Goal: Check status: Check status

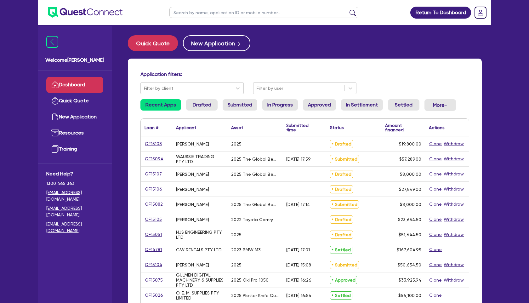
click at [235, 12] on input "text" at bounding box center [263, 12] width 189 height 11
paste input "QF14667"
type input "QF14667"
click at [348, 9] on button "submit" at bounding box center [353, 13] width 10 height 9
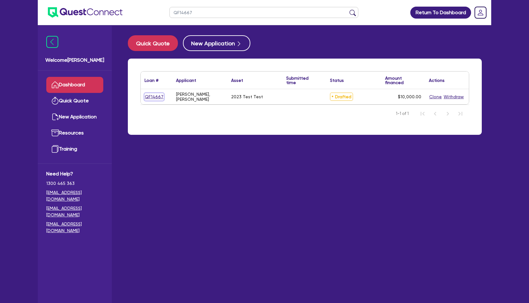
click at [156, 97] on link "QF14667" at bounding box center [153, 96] width 19 height 7
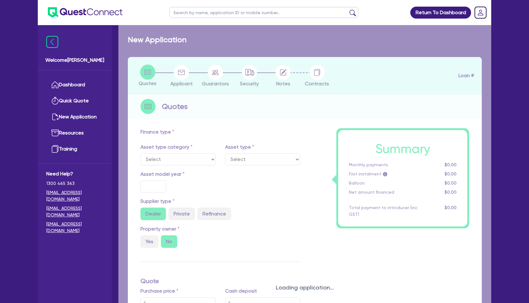
select select "CARS_AND_LIGHT_TRUCKS"
type input "2023"
type input "10,000"
type input "2"
select select "PASSENGER_VEHICLES"
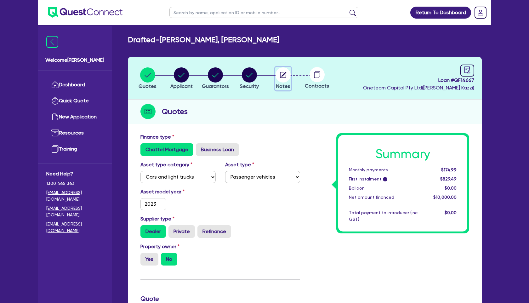
click at [284, 74] on icon "button" at bounding box center [283, 74] width 5 height 5
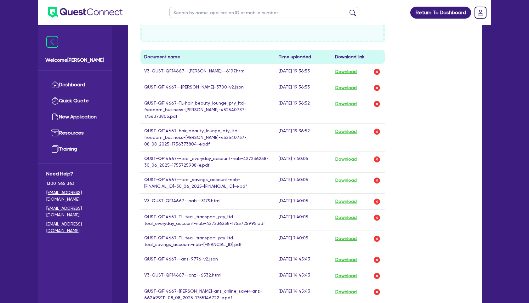
scroll to position [320, 0]
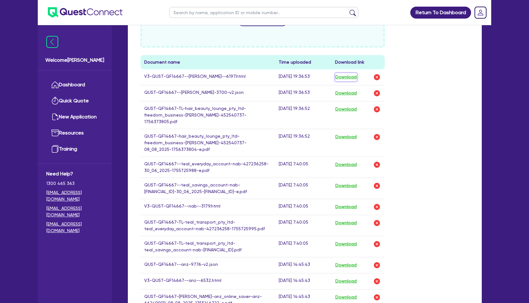
click at [353, 77] on button "Download" at bounding box center [346, 77] width 22 height 8
